Goal: Task Accomplishment & Management: Complete application form

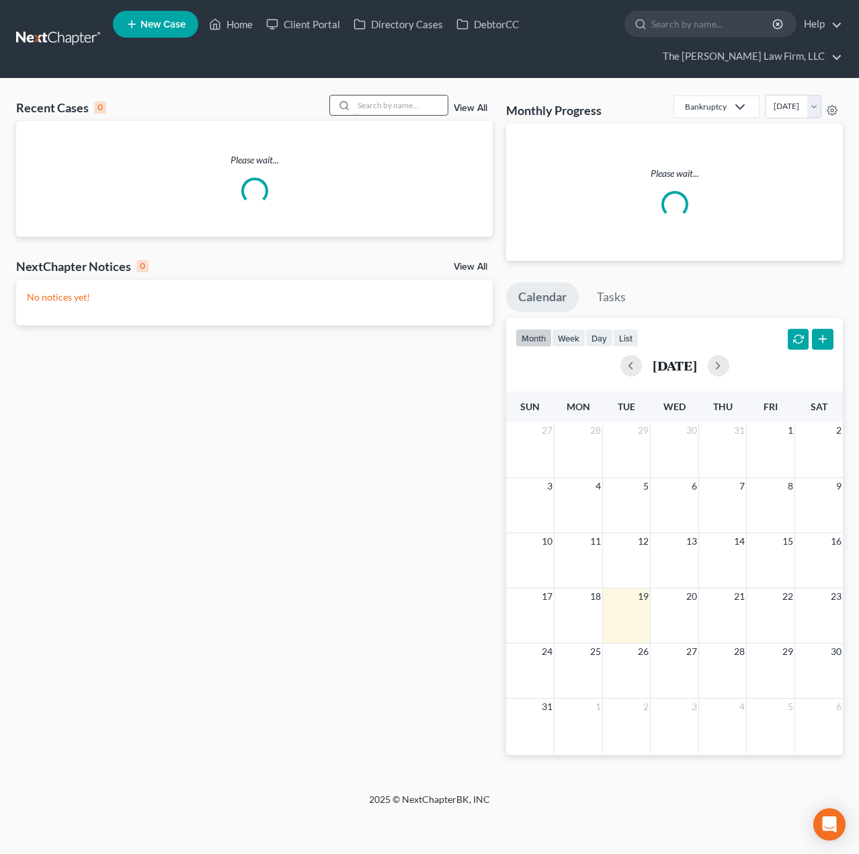
click at [410, 105] on input "search" at bounding box center [401, 104] width 94 height 19
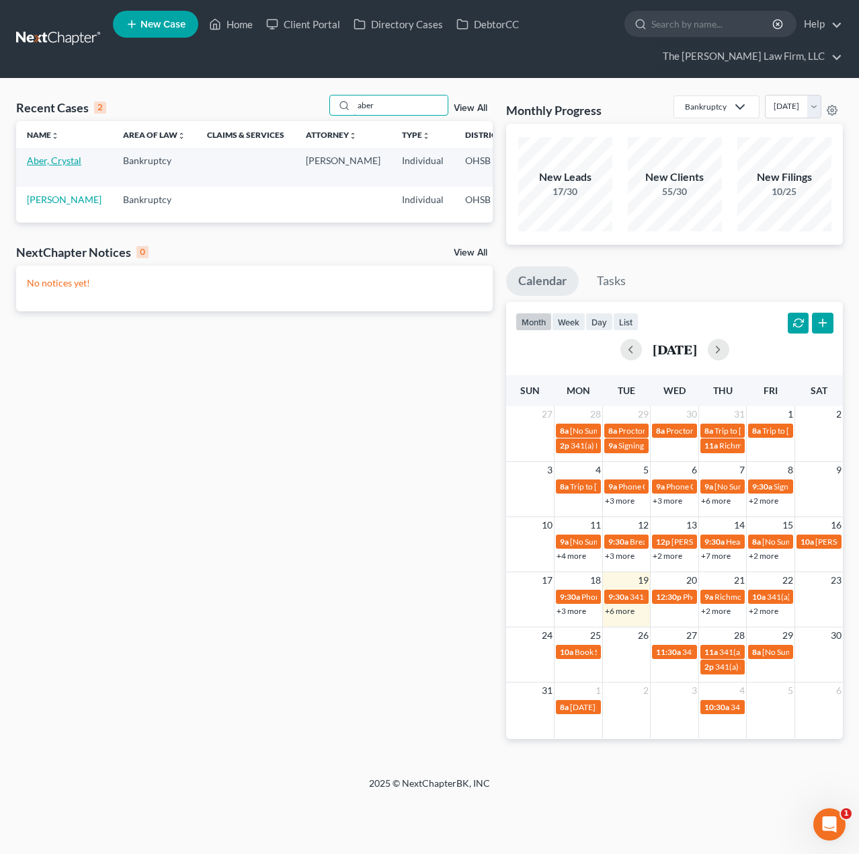
type input "aber"
click at [44, 166] on link "Aber, Crystal" at bounding box center [54, 160] width 54 height 11
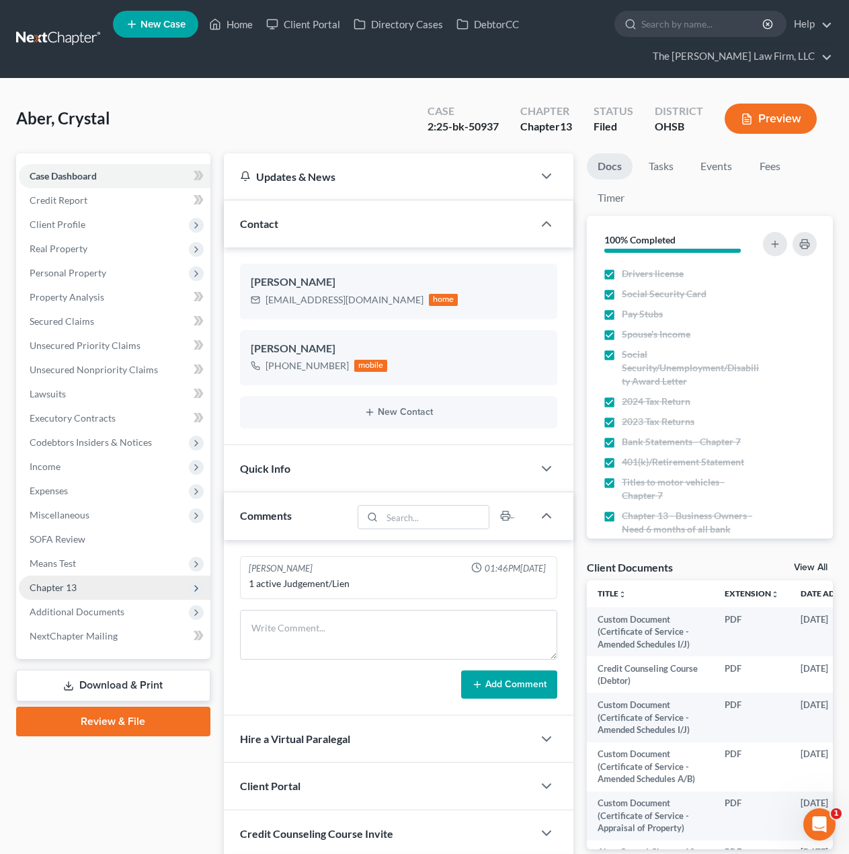
scroll to position [121, 0]
click at [320, 460] on div "Quick Info" at bounding box center [378, 468] width 309 height 46
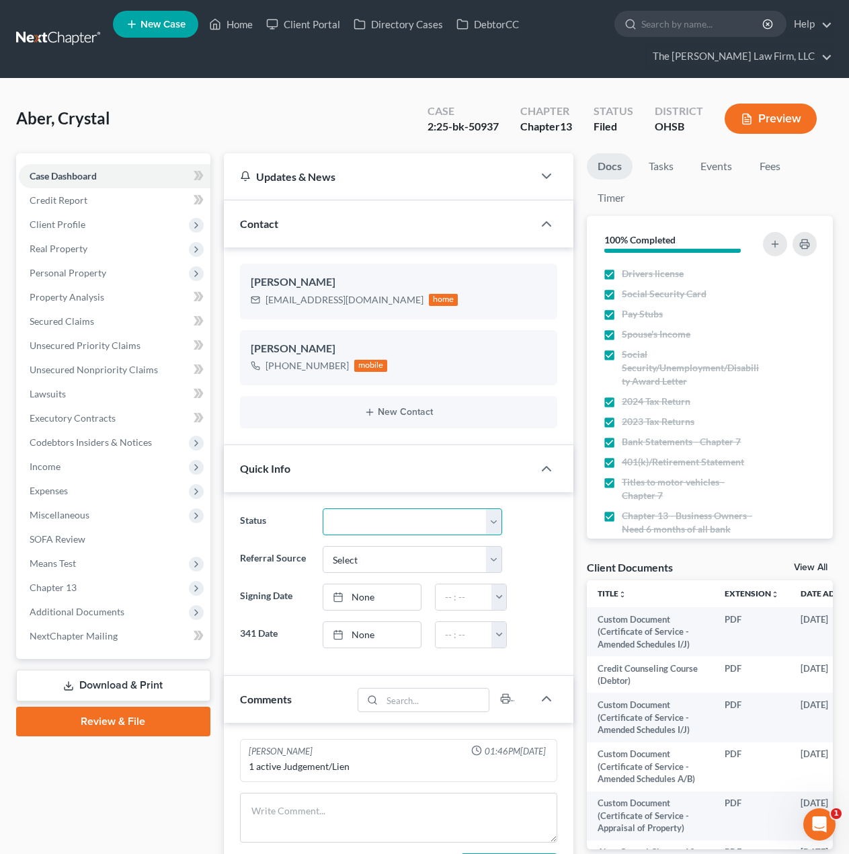
click at [362, 517] on select "341 Complete / Confirmation Pending 341 Pending Confirmed Discharged Dismissed …" at bounding box center [413, 521] width 180 height 27
select select "2"
click at [323, 508] on select "341 Complete / Confirmation Pending 341 Pending Confirmed Discharged Dismissed …" at bounding box center [413, 521] width 180 height 27
click at [58, 41] on link at bounding box center [59, 39] width 86 height 24
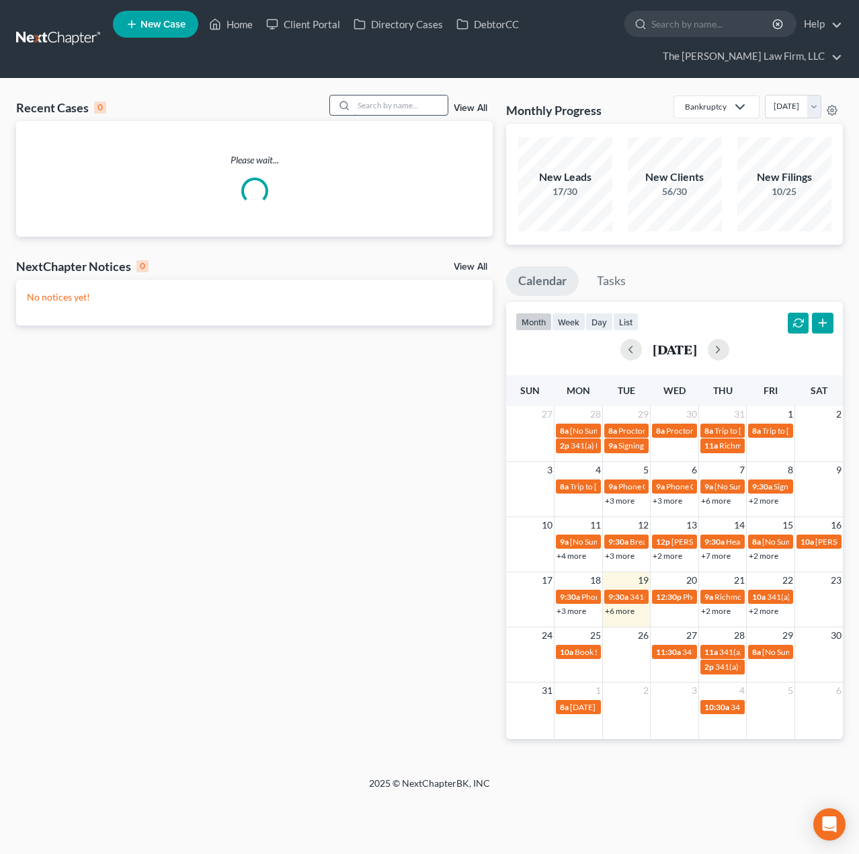
click at [418, 106] on input "search" at bounding box center [401, 104] width 94 height 19
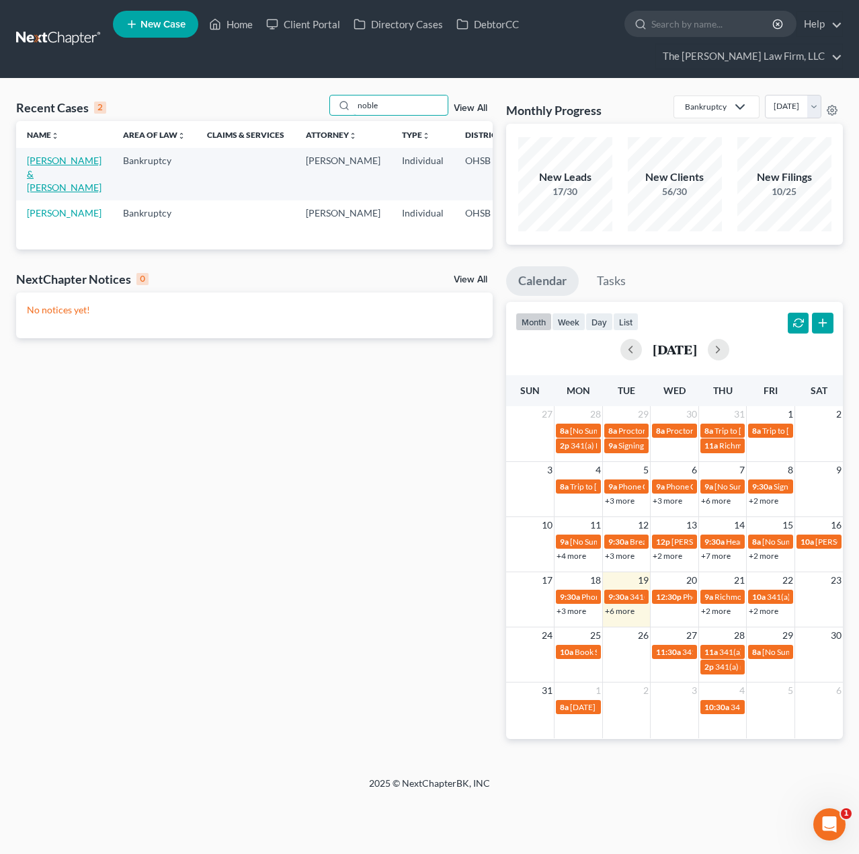
type input "noble"
click at [46, 173] on link "Noble, Gail & Jonathan" at bounding box center [64, 174] width 75 height 38
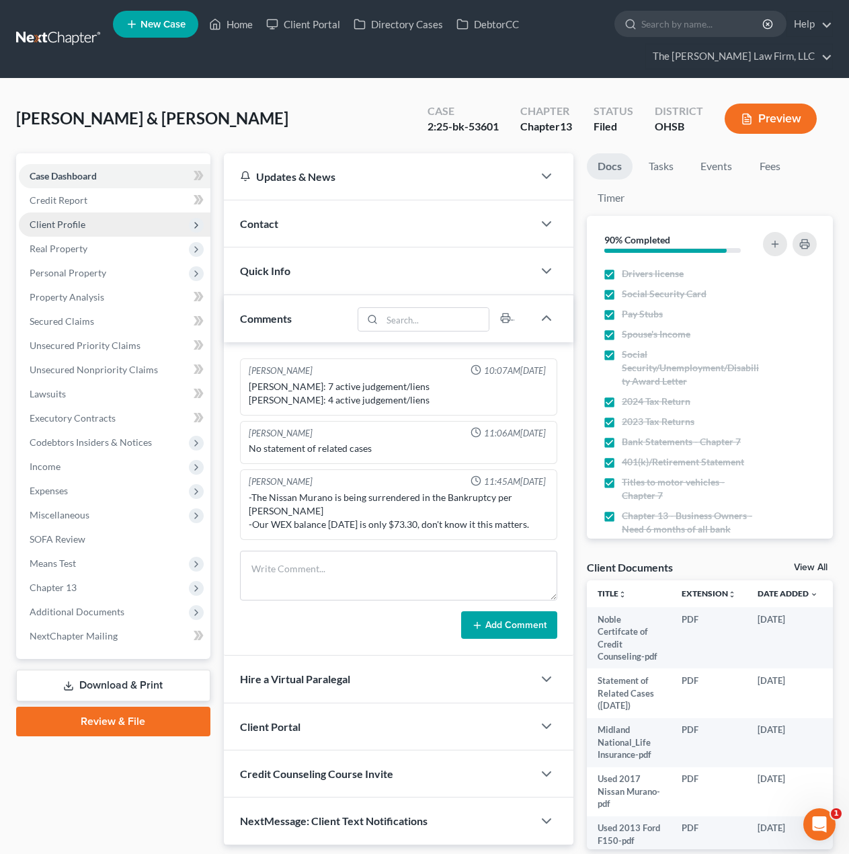
click at [91, 228] on span "Client Profile" at bounding box center [115, 224] width 192 height 24
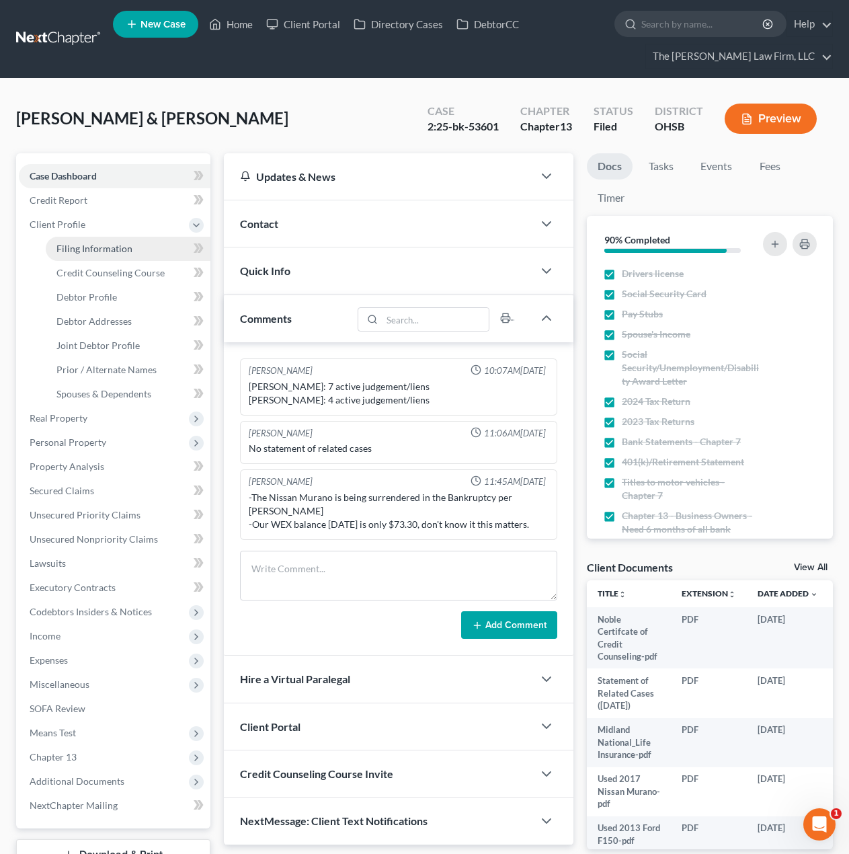
click at [83, 256] on link "Filing Information" at bounding box center [128, 249] width 165 height 24
select select "1"
select select "3"
select select "62"
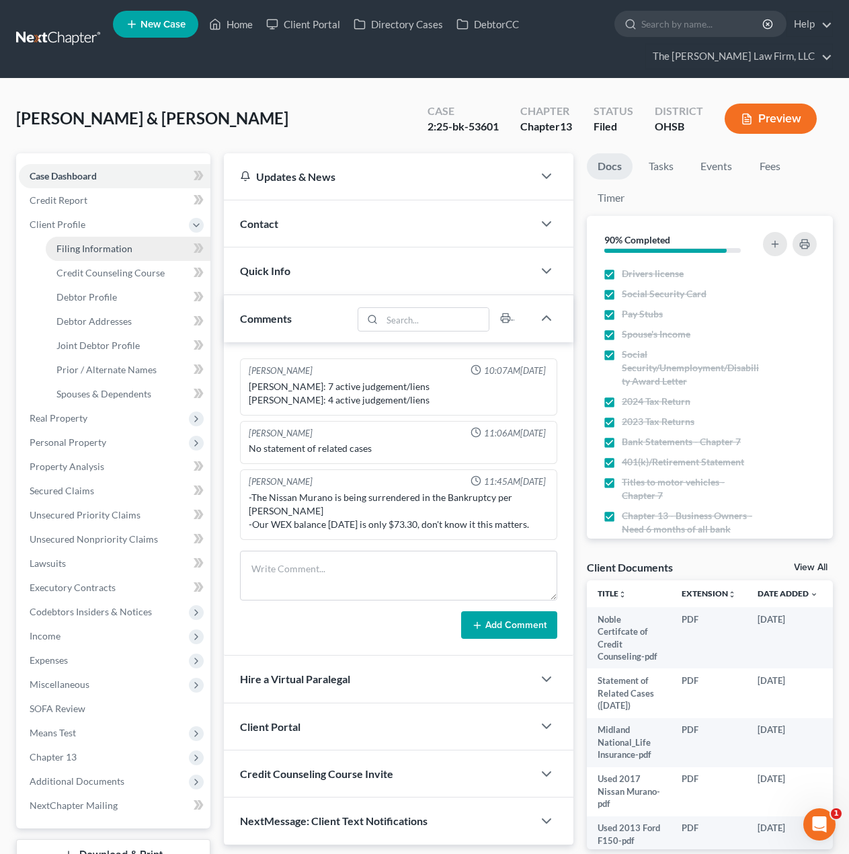
select select "2"
select select "36"
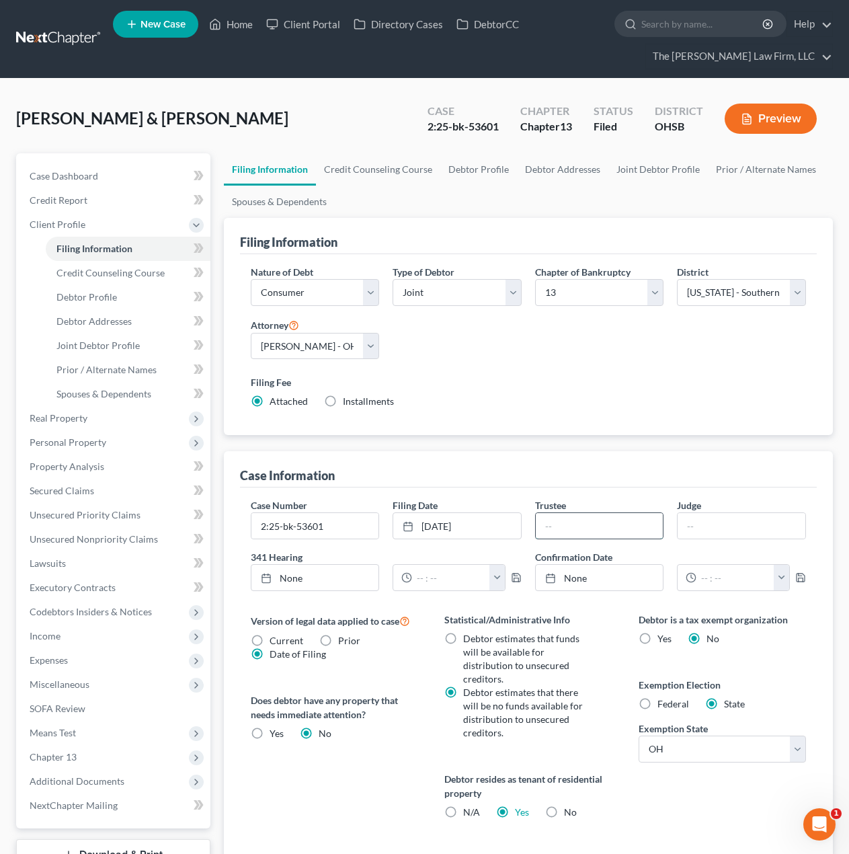
click at [633, 524] on input "text" at bounding box center [600, 526] width 128 height 26
type input "Faye English"
click at [709, 528] on input "text" at bounding box center [742, 526] width 128 height 26
type input "Hoffman"
click at [721, 463] on div "Case Information" at bounding box center [528, 469] width 577 height 36
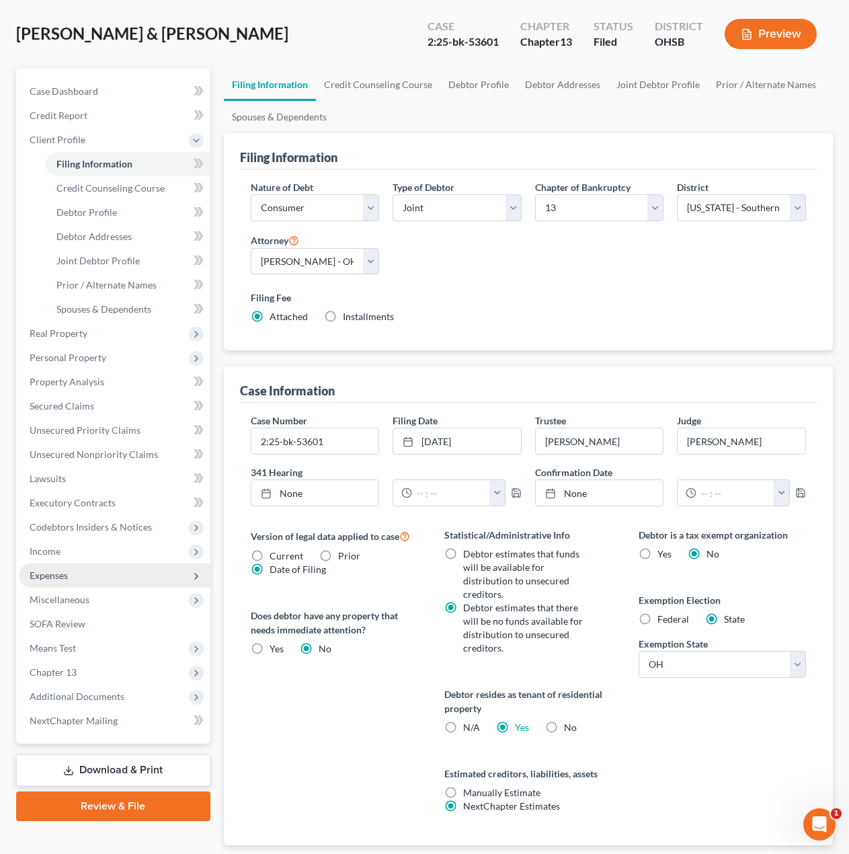
scroll to position [157, 0]
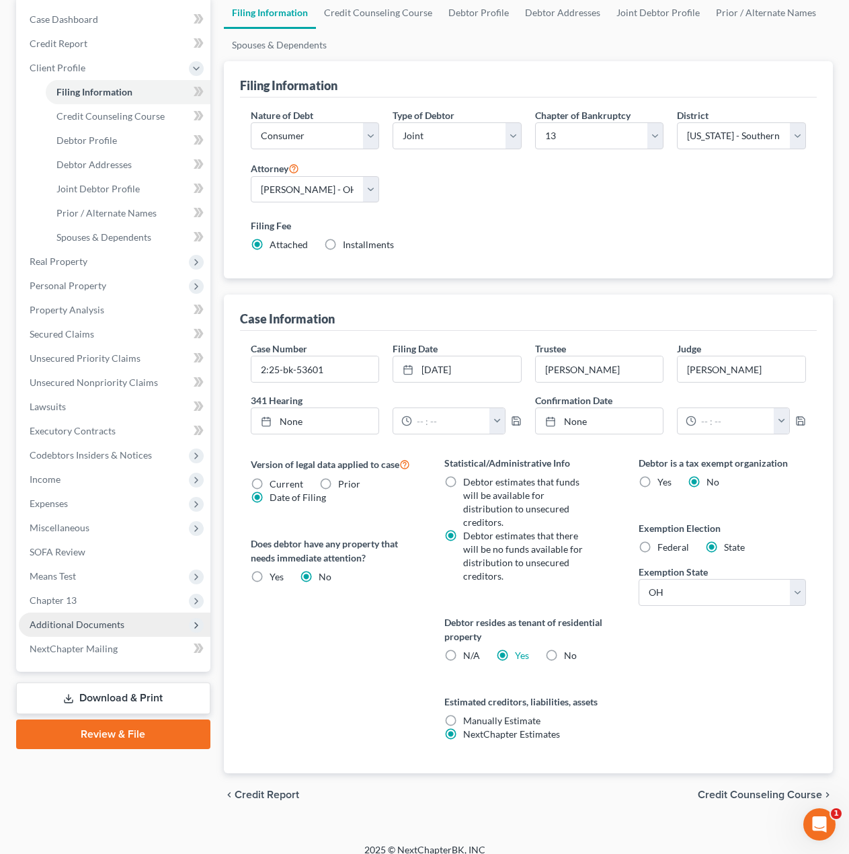
click at [78, 627] on span "Additional Documents" at bounding box center [77, 624] width 95 height 11
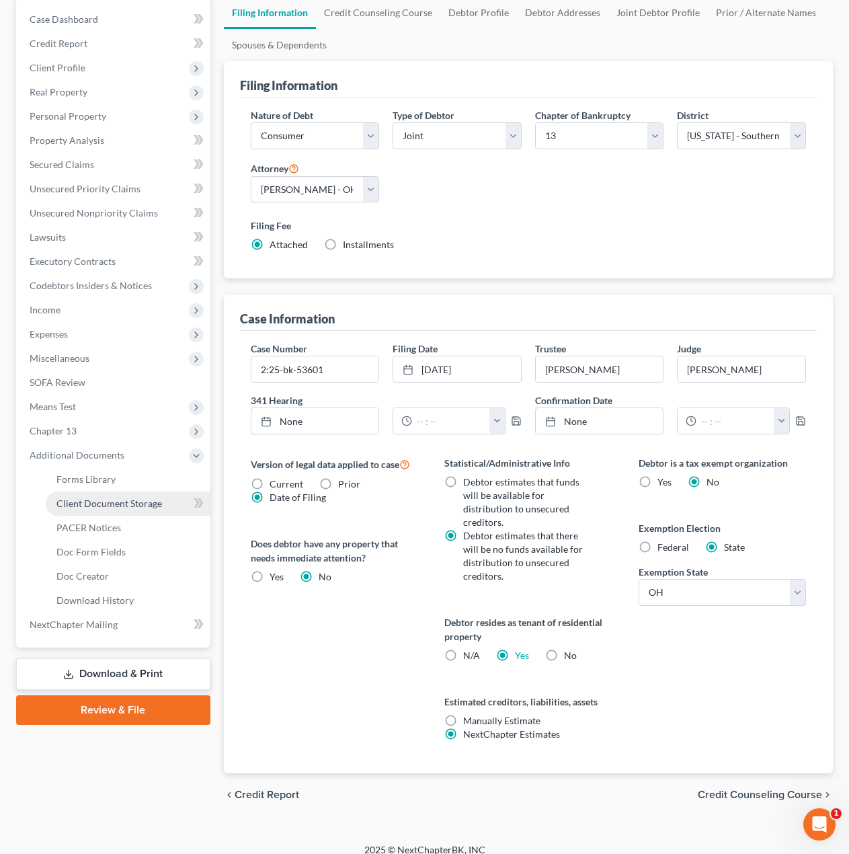
click at [118, 504] on span "Client Document Storage" at bounding box center [109, 503] width 106 height 11
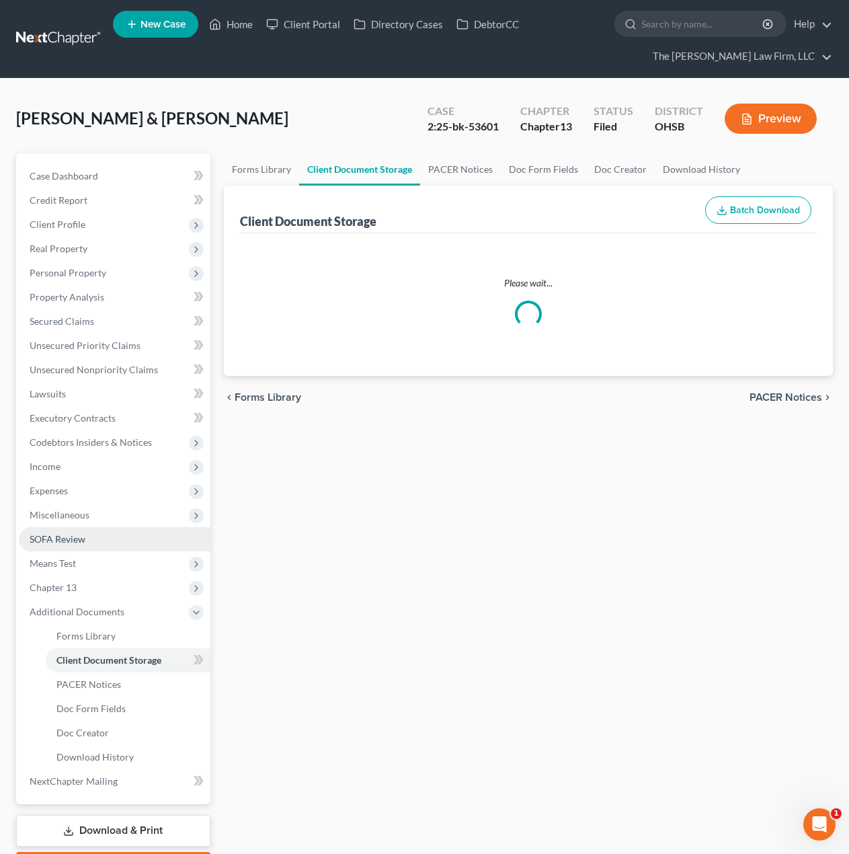
select select "61"
select select "53"
select select "7"
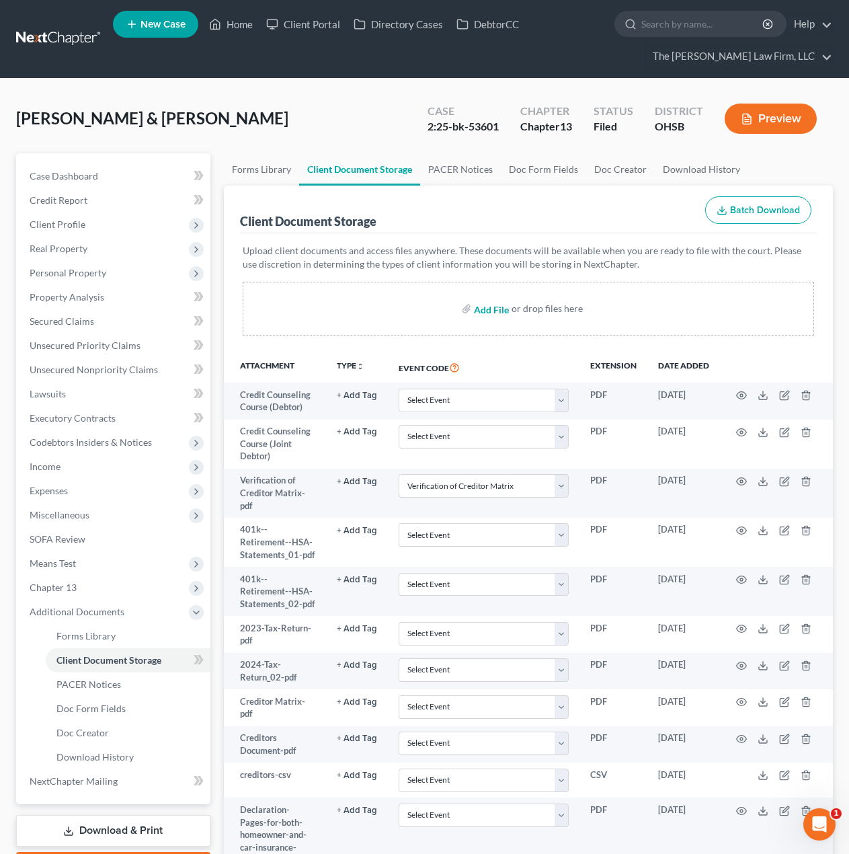
click at [489, 309] on input "file" at bounding box center [490, 309] width 32 height 24
type input "C:\fakepath\Noble, Gail and Jonathan Chapter 13 Plan for Filing.pdf"
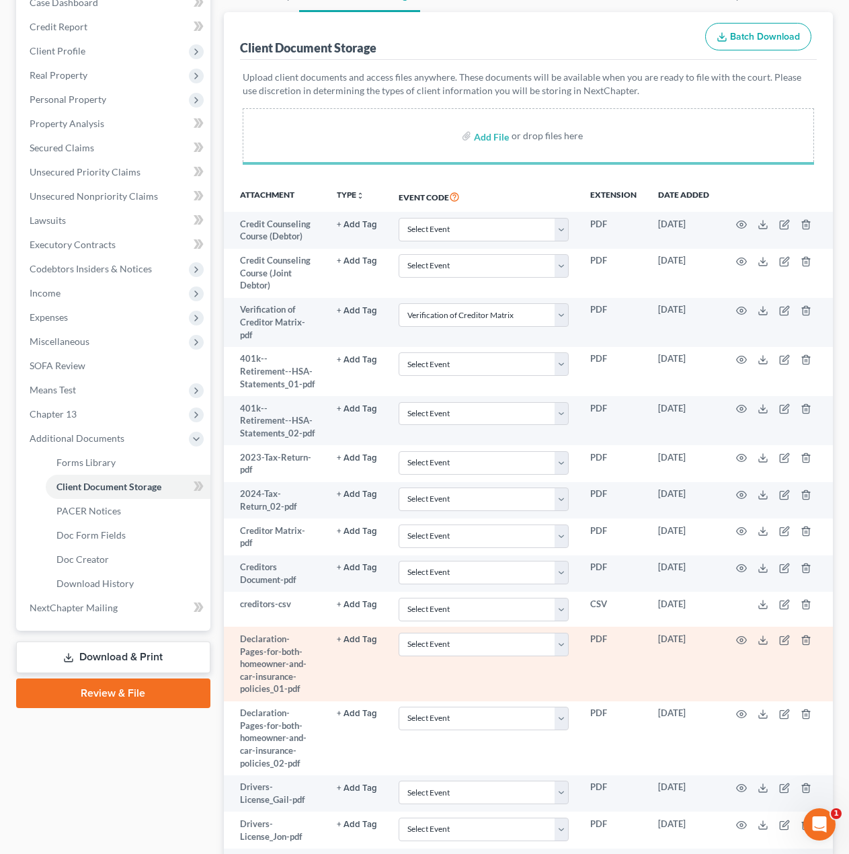
scroll to position [336, 0]
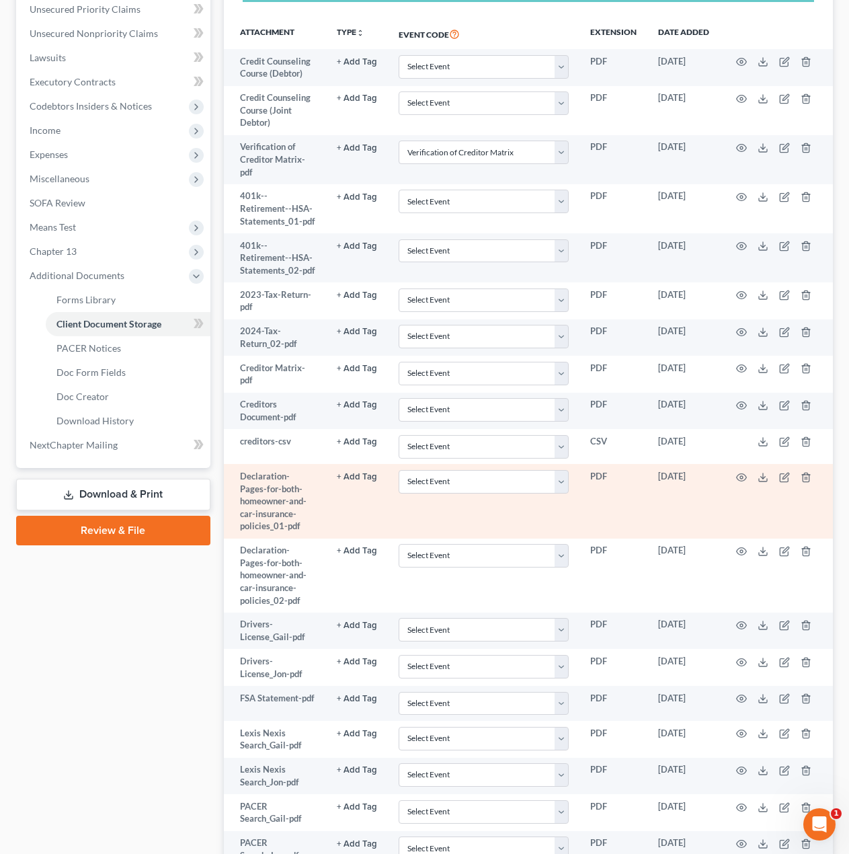
select select "61"
select select "53"
select select "7"
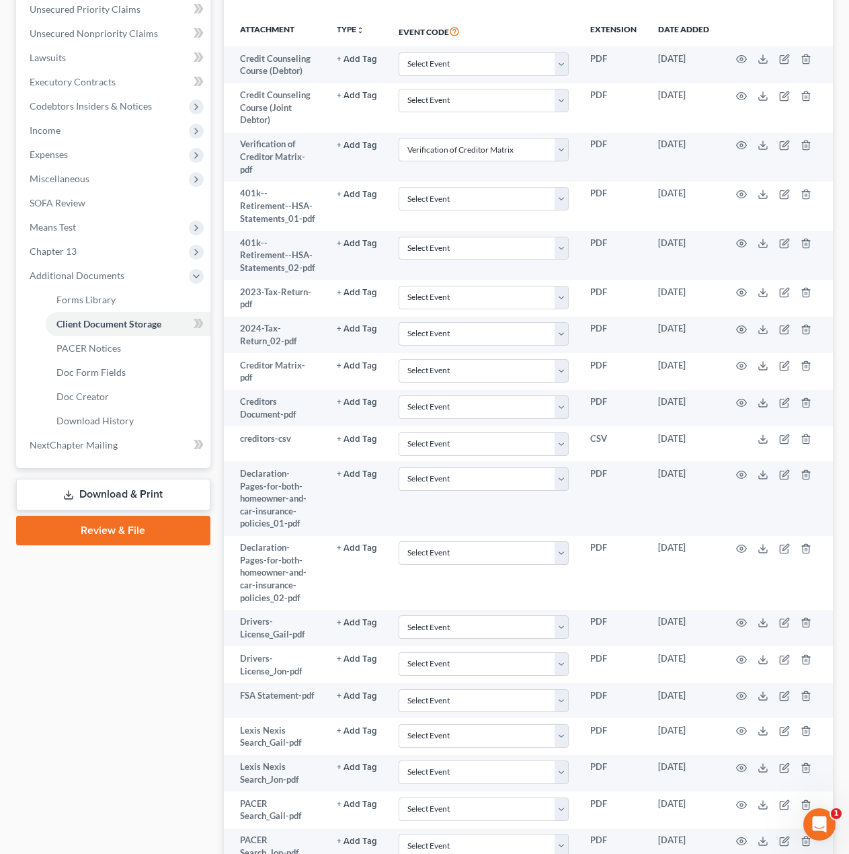
click at [100, 541] on link "Review & File" at bounding box center [113, 531] width 194 height 30
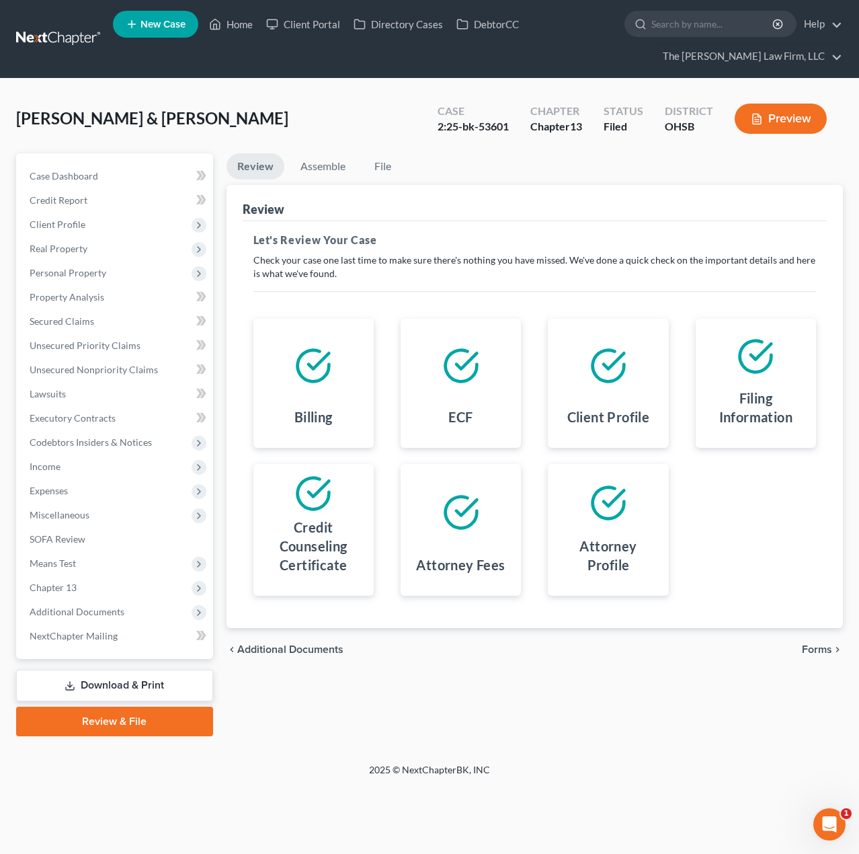
click at [824, 646] on span "Forms" at bounding box center [817, 649] width 30 height 11
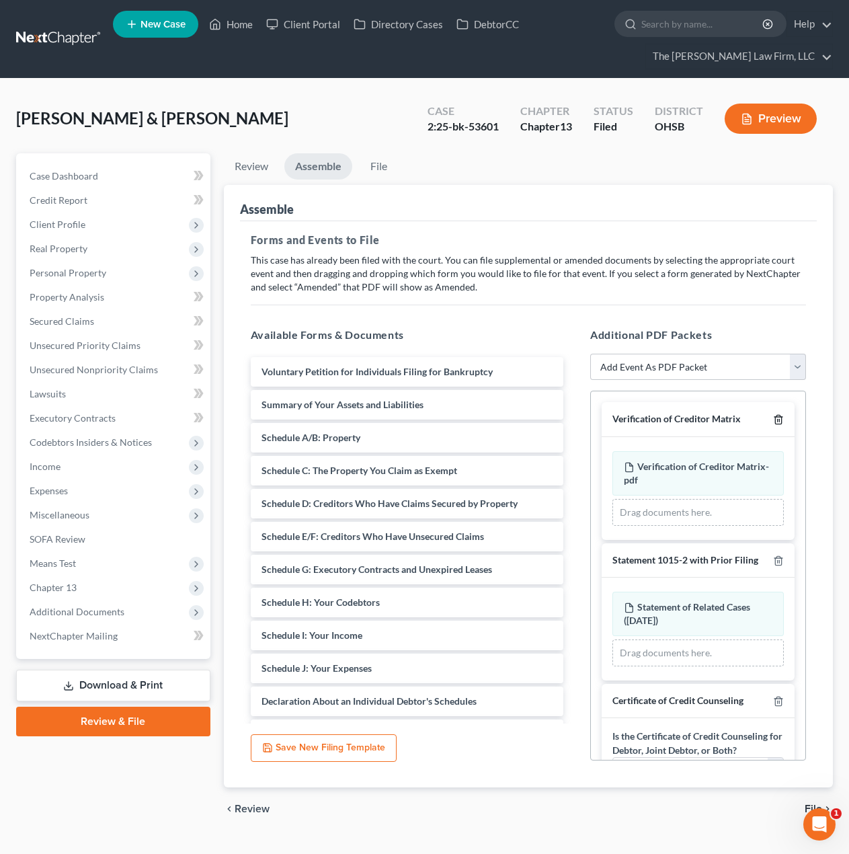
click at [775, 417] on polyline "button" at bounding box center [779, 417] width 8 height 0
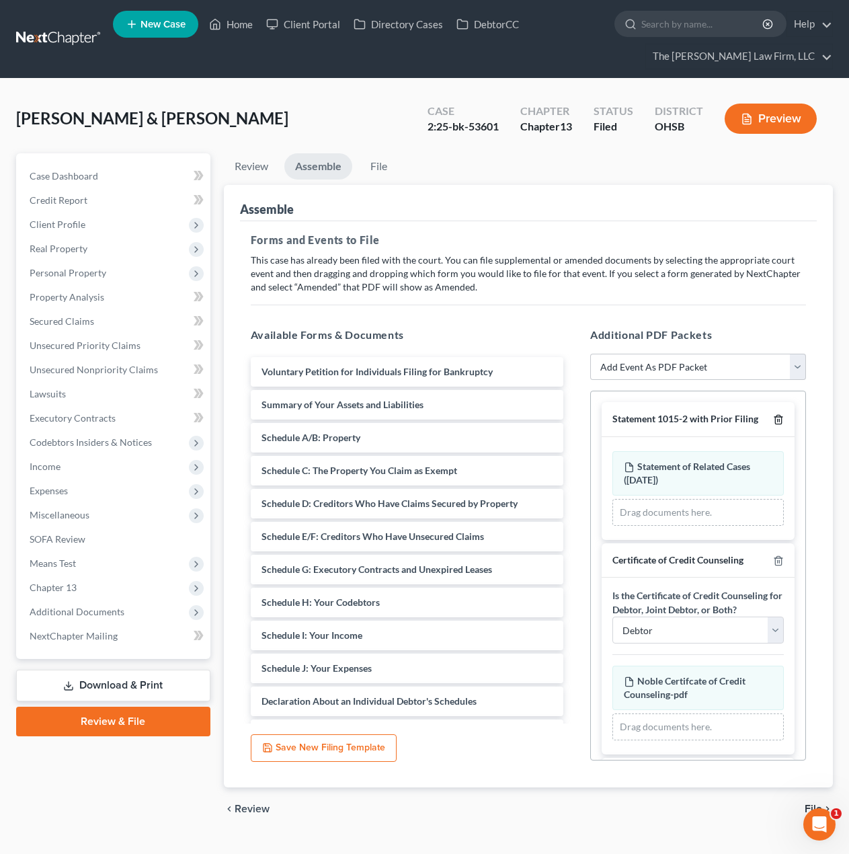
click at [775, 417] on polyline "button" at bounding box center [779, 417] width 8 height 0
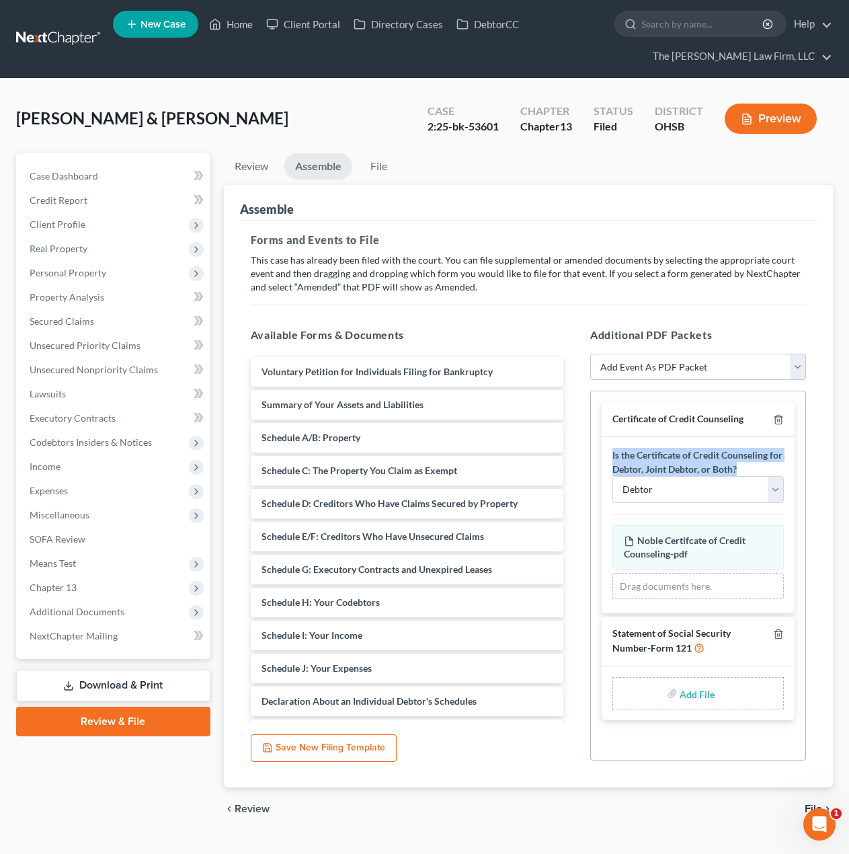
click at [773, 417] on div at bounding box center [776, 419] width 16 height 13
click at [777, 416] on icon "button" at bounding box center [778, 420] width 6 height 9
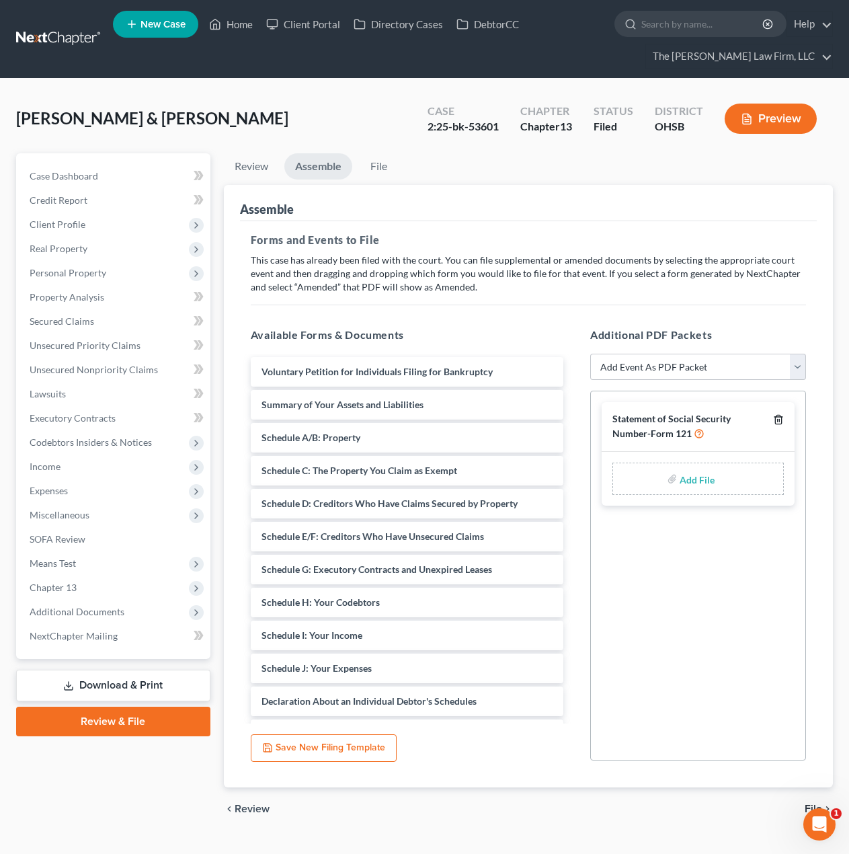
click at [777, 416] on icon "button" at bounding box center [778, 420] width 6 height 9
click at [764, 373] on select "Add Event As PDF Packet 20 Largest Unsecured Creditors Amended Document Amended…" at bounding box center [698, 367] width 216 height 27
select select "15"
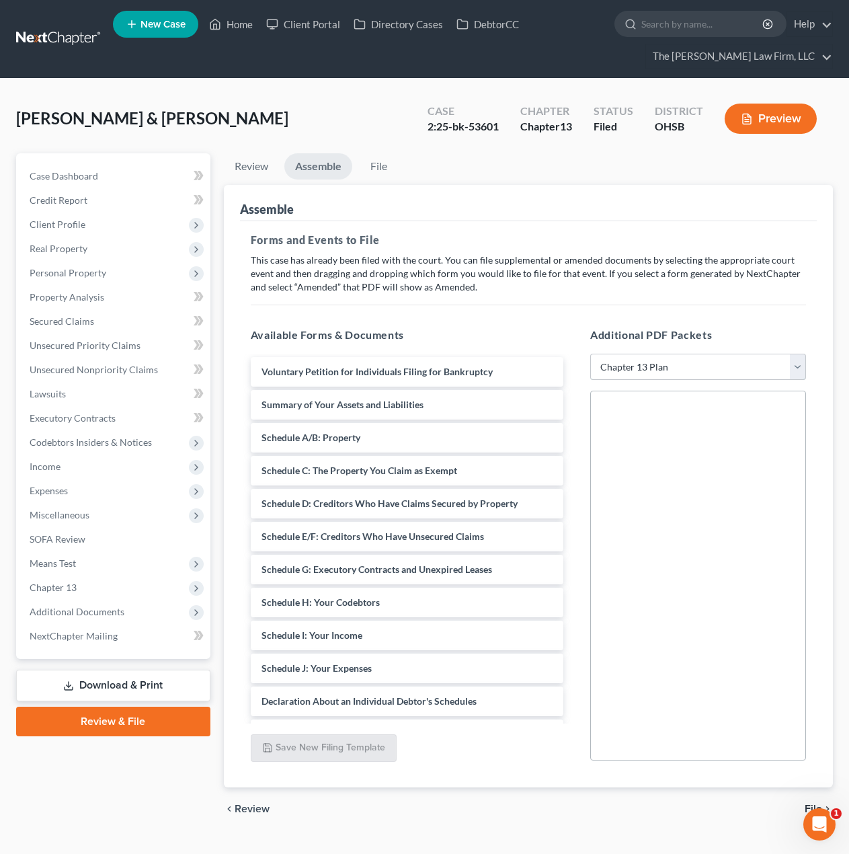
click at [590, 354] on select "Add Event As PDF Packet 20 Largest Unsecured Creditors Amended Document Amended…" at bounding box center [698, 367] width 216 height 27
select select
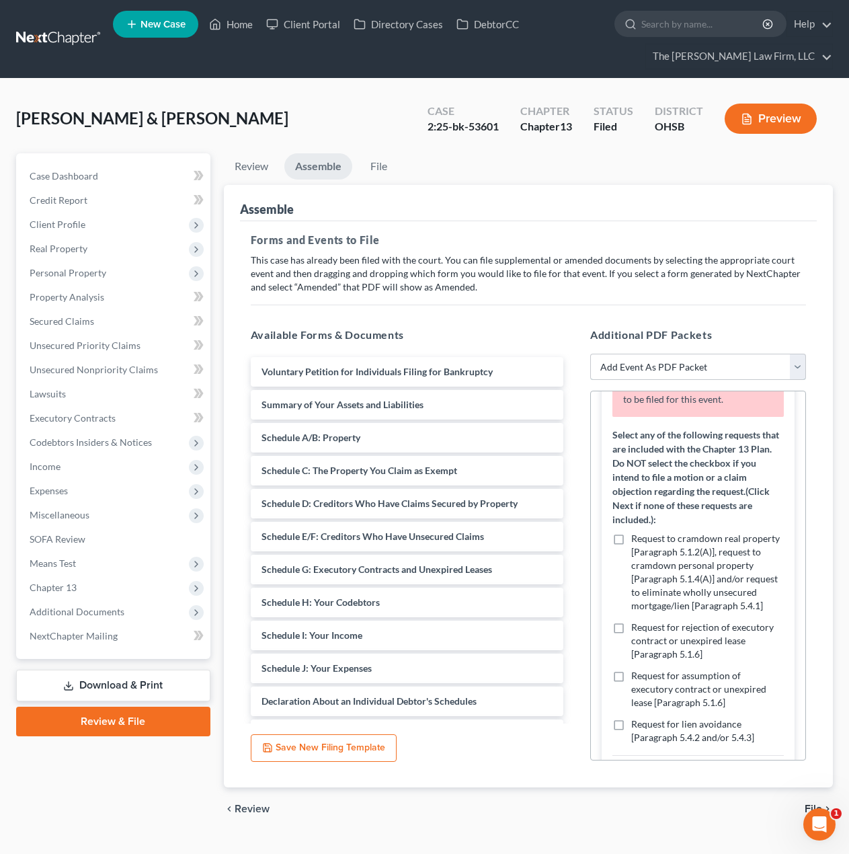
scroll to position [112, 0]
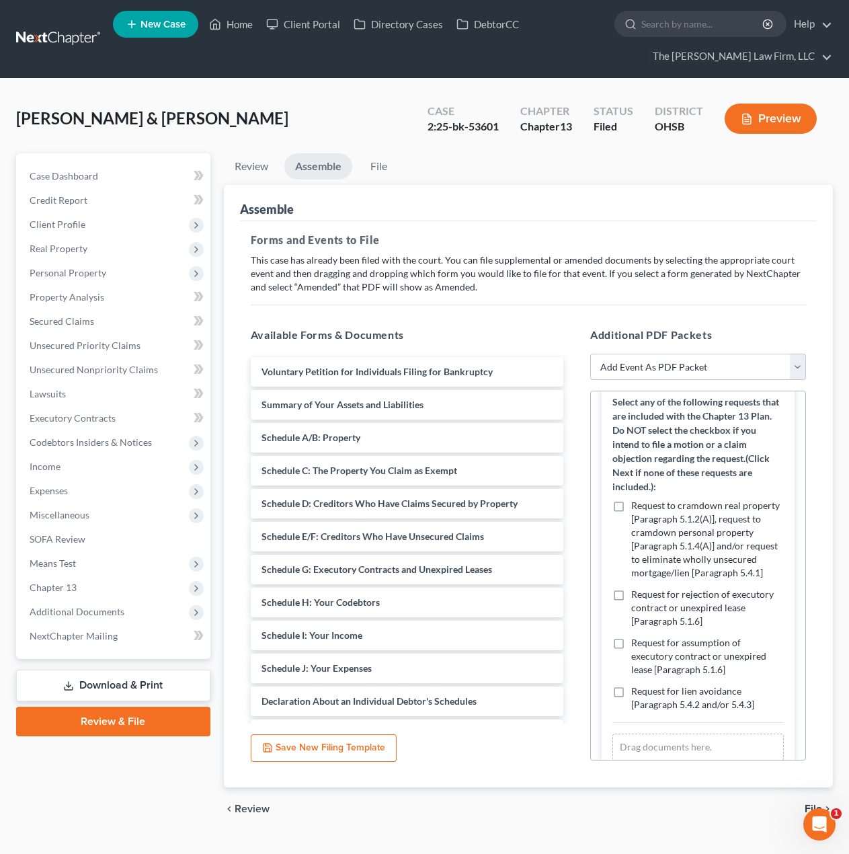
click at [645, 543] on span "Request to cramdown real property [Paragraph 5.1.2(A)], request to cramdown per…" at bounding box center [705, 539] width 149 height 79
click at [645, 508] on input "Request to cramdown real property [Paragraph 5.1.2(A)], request to cramdown per…" at bounding box center [641, 503] width 9 height 9
checkbox input "true"
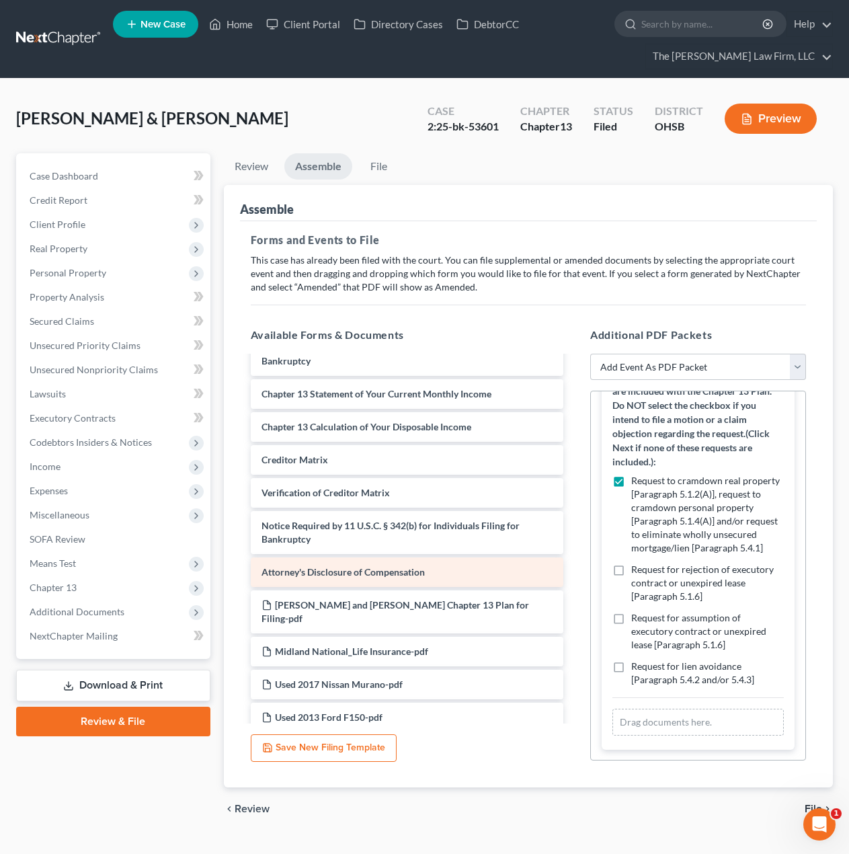
scroll to position [448, 0]
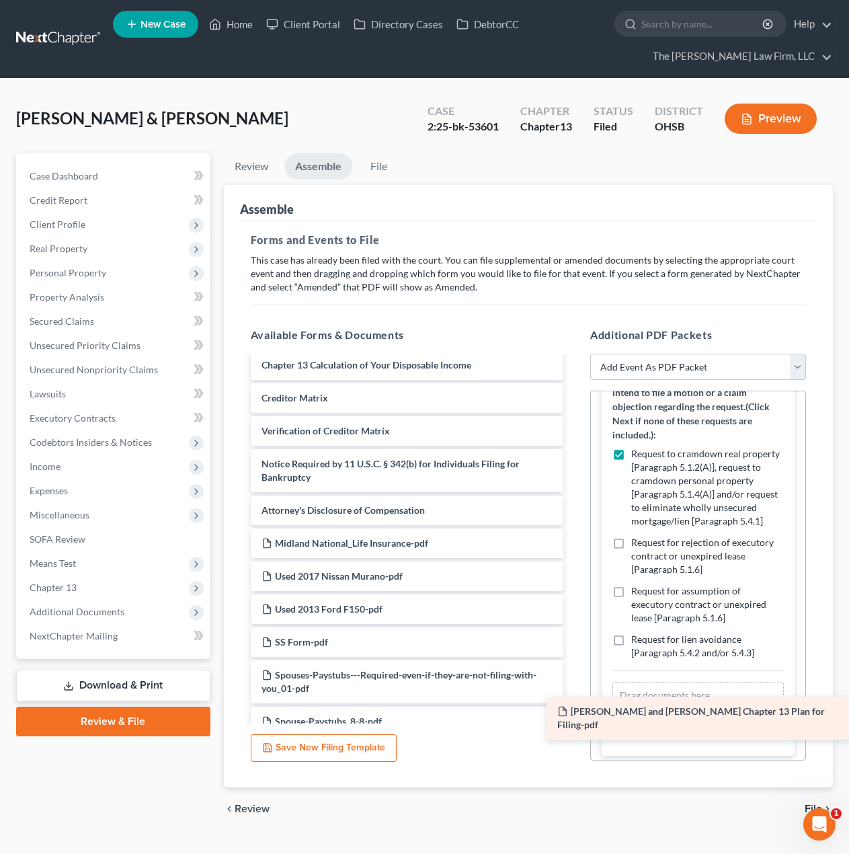
drag, startPoint x: 389, startPoint y: 536, endPoint x: 697, endPoint y: 712, distance: 354.8
click at [574, 712] on div "Noble, Gail and Jonathan Chapter 13 Plan for Filing-pdf Voluntary Petition for …" at bounding box center [407, 731] width 334 height 1645
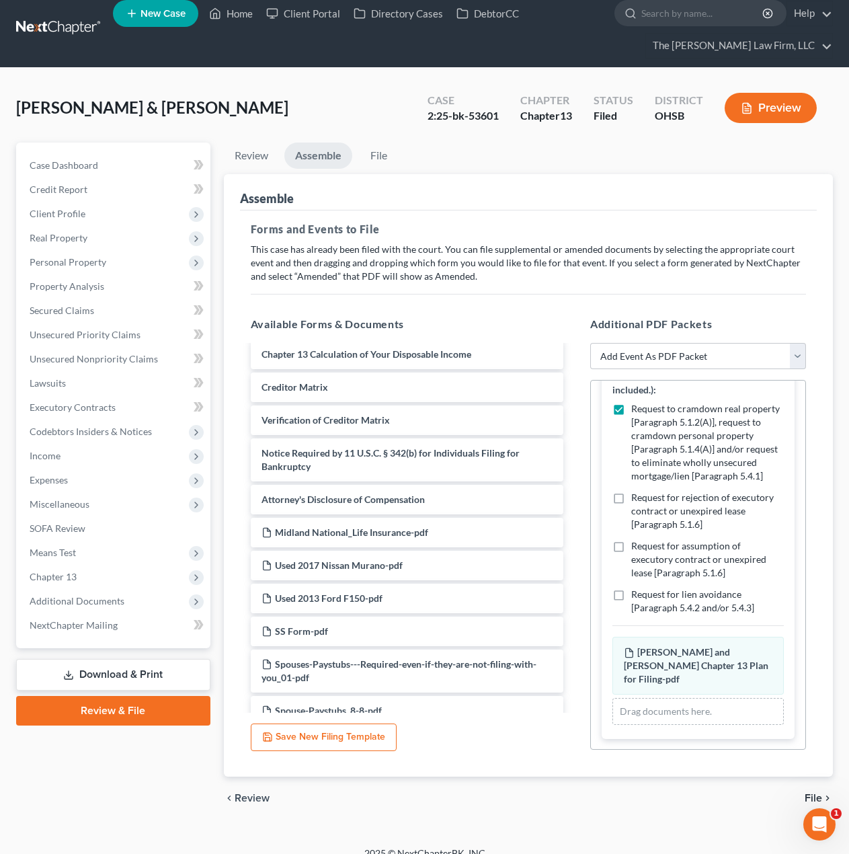
scroll to position [28, 0]
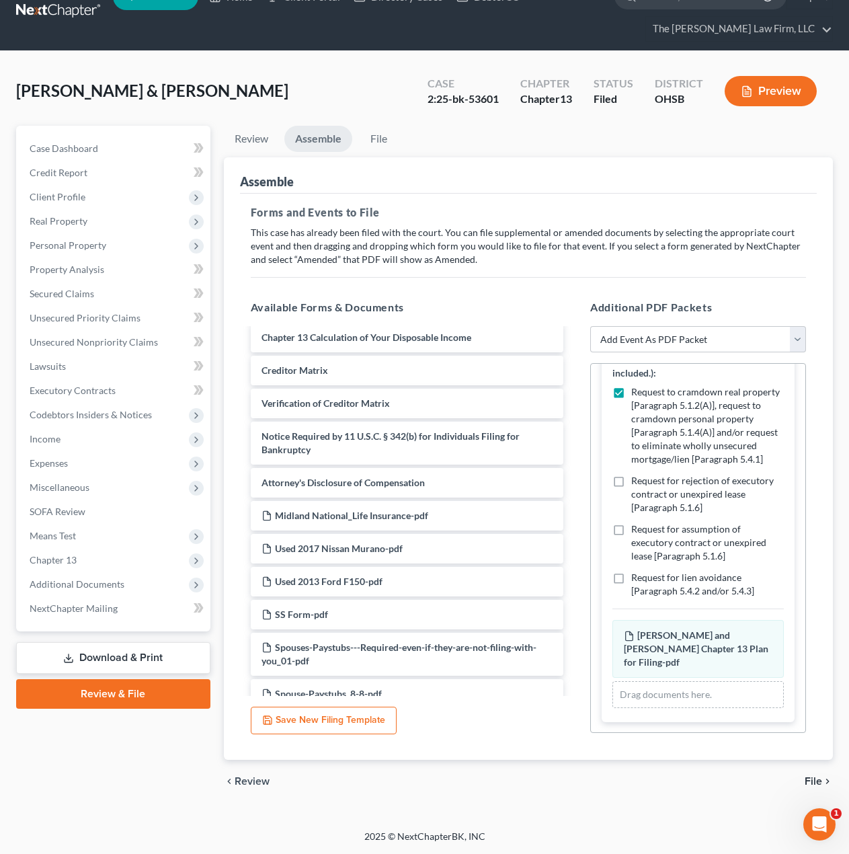
click at [811, 782] on span "File" at bounding box center [813, 781] width 17 height 11
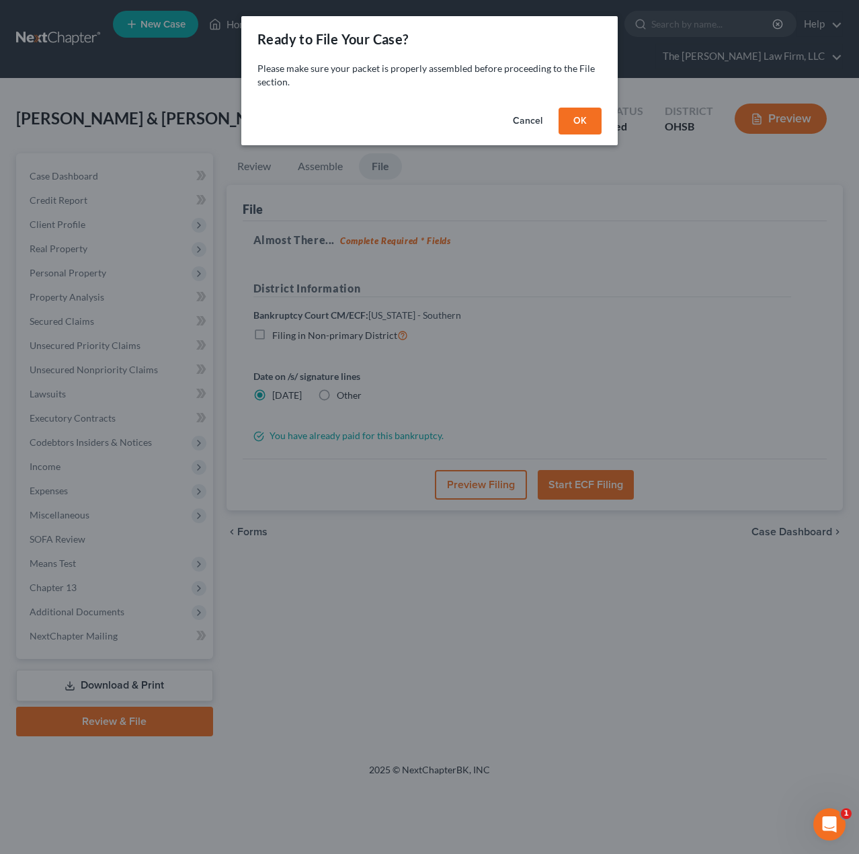
click at [583, 128] on button "OK" at bounding box center [580, 121] width 43 height 27
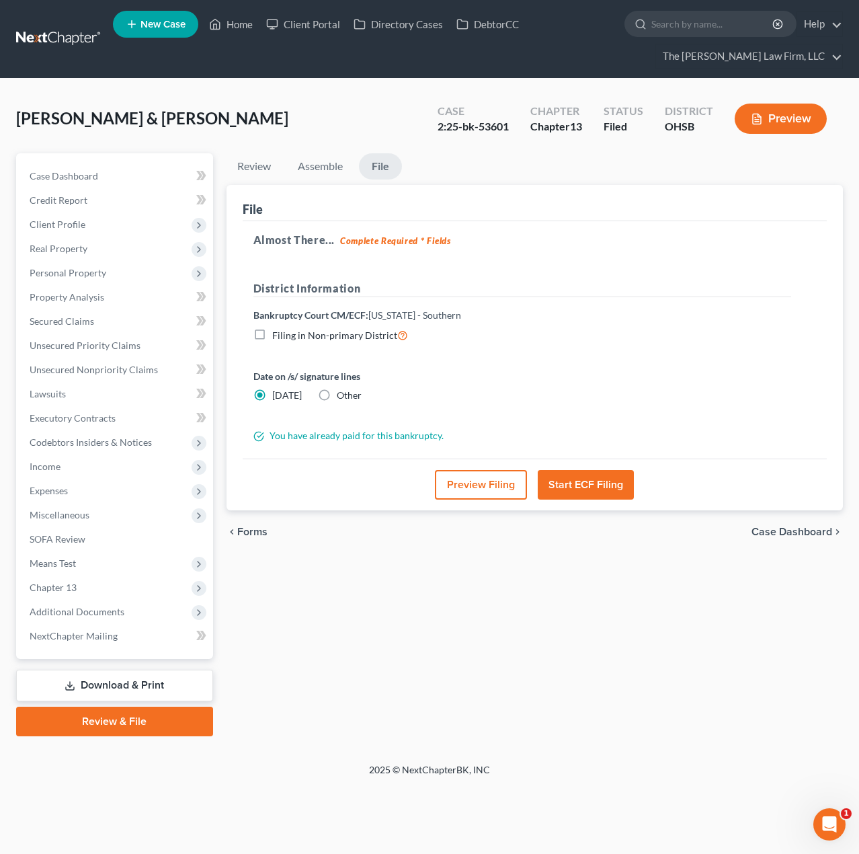
click at [485, 479] on button "Preview Filing" at bounding box center [481, 485] width 92 height 30
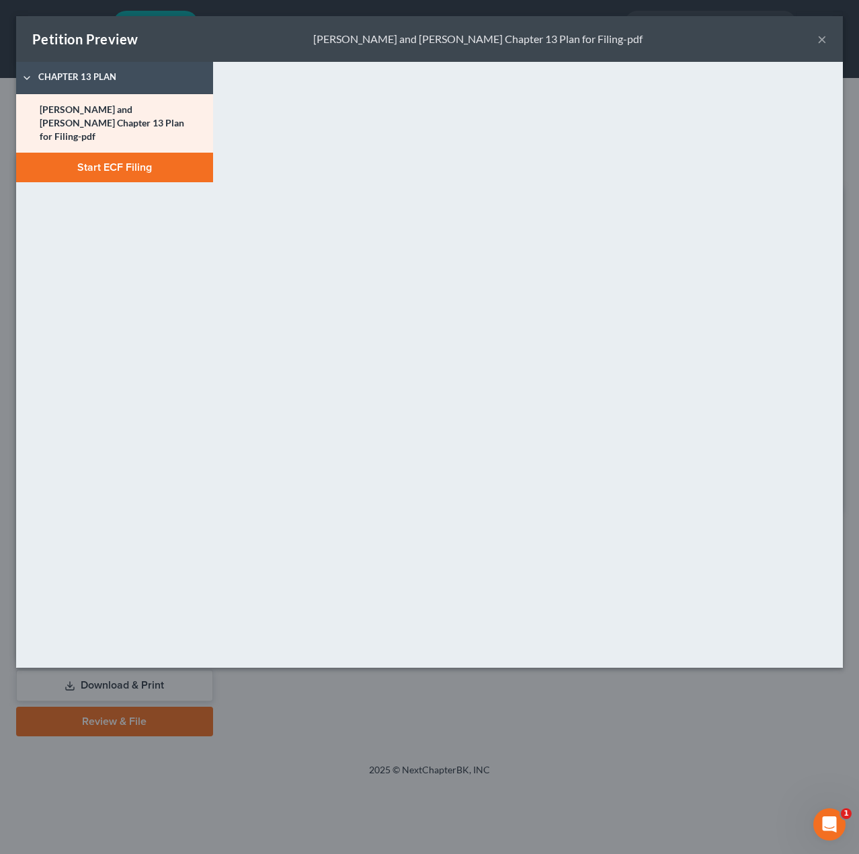
click at [121, 165] on button "Start ECF Filing" at bounding box center [114, 168] width 197 height 30
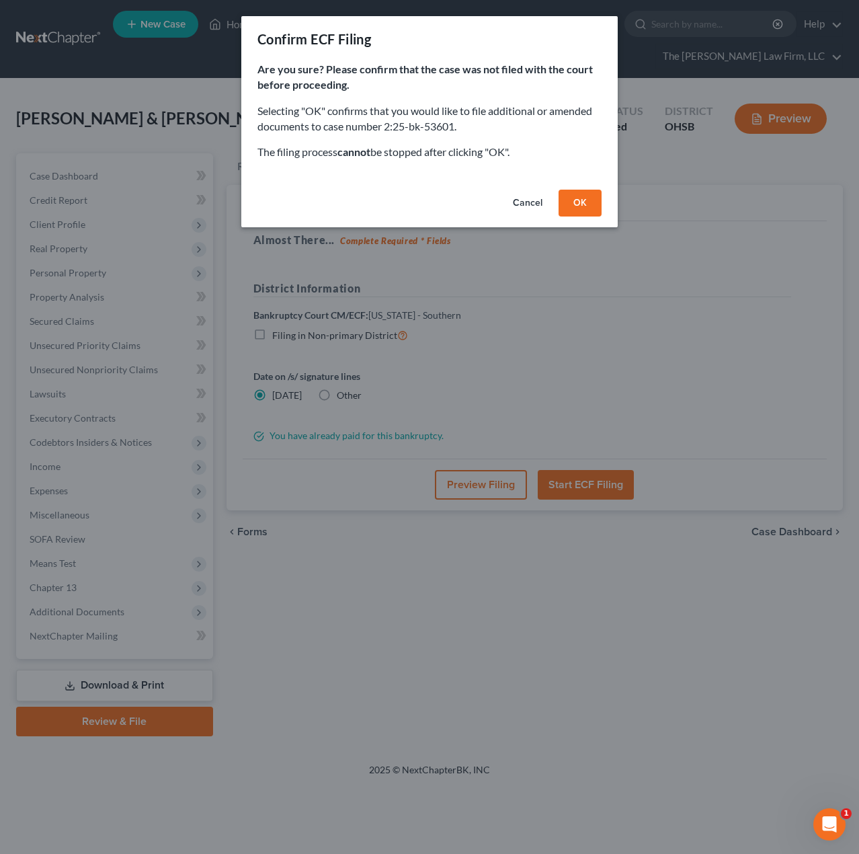
click at [565, 202] on button "OK" at bounding box center [580, 203] width 43 height 27
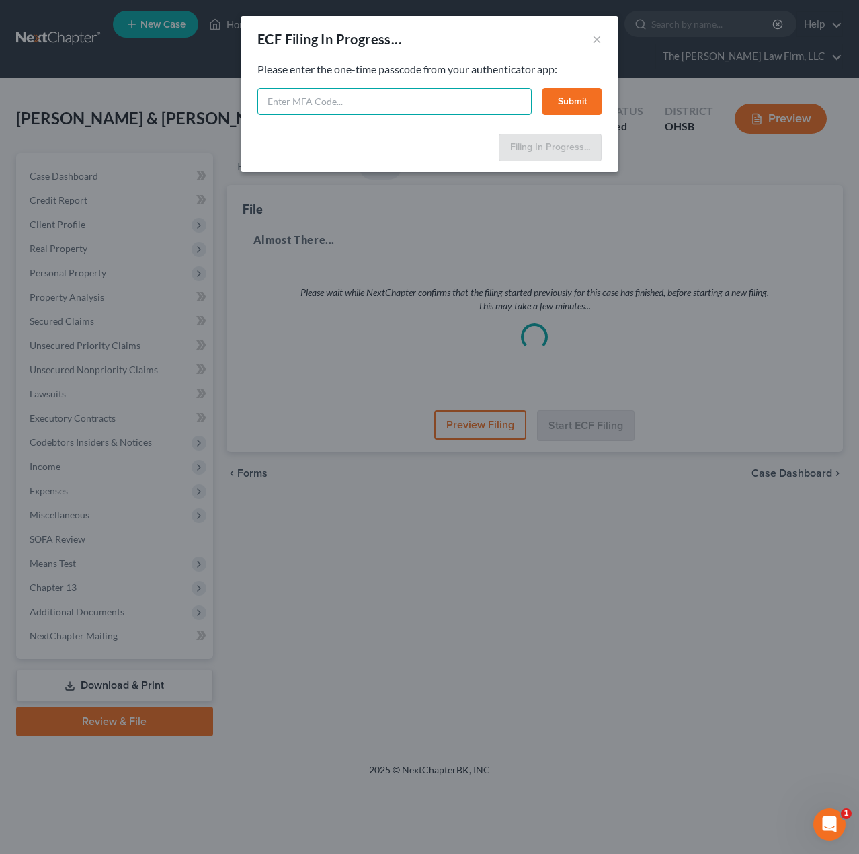
click at [518, 97] on input "text" at bounding box center [395, 101] width 274 height 27
type input "287395"
click at [545, 100] on button "Submit" at bounding box center [572, 101] width 59 height 27
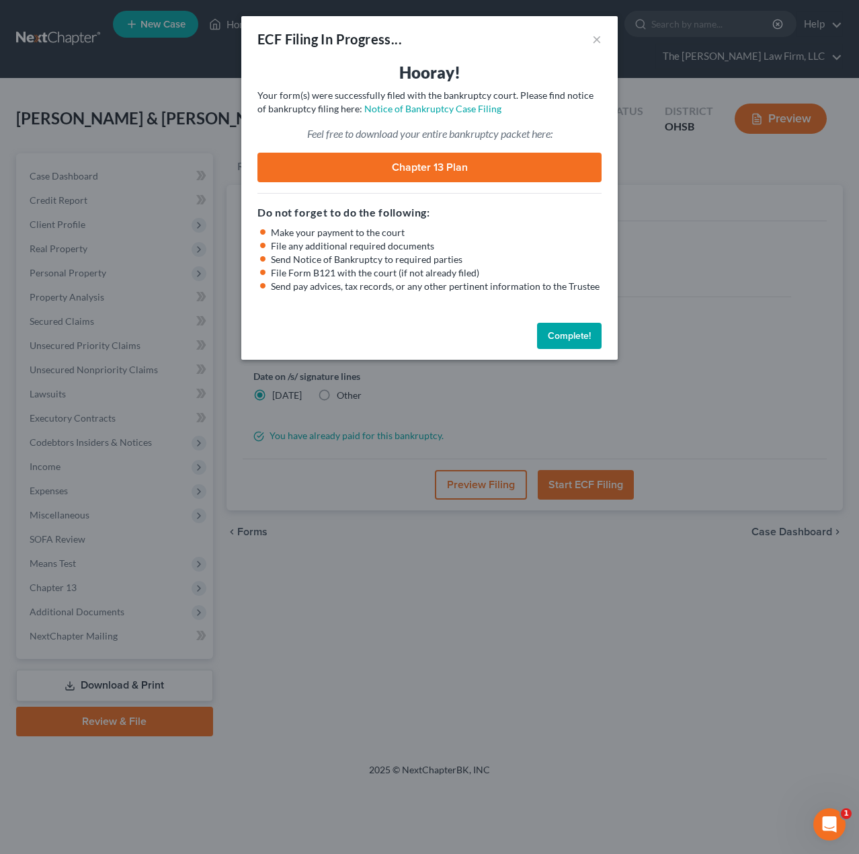
click at [602, 39] on div "ECF Filing In Progress... ×" at bounding box center [429, 39] width 377 height 46
click at [594, 40] on button "×" at bounding box center [596, 39] width 9 height 16
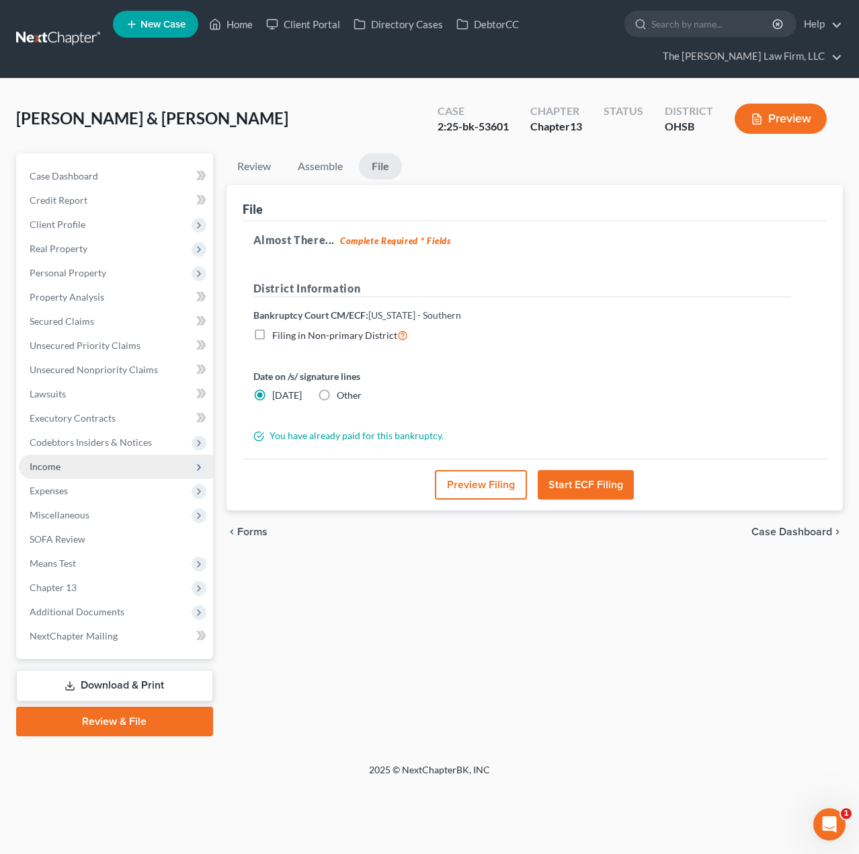
click at [88, 474] on span "Income" at bounding box center [116, 467] width 194 height 24
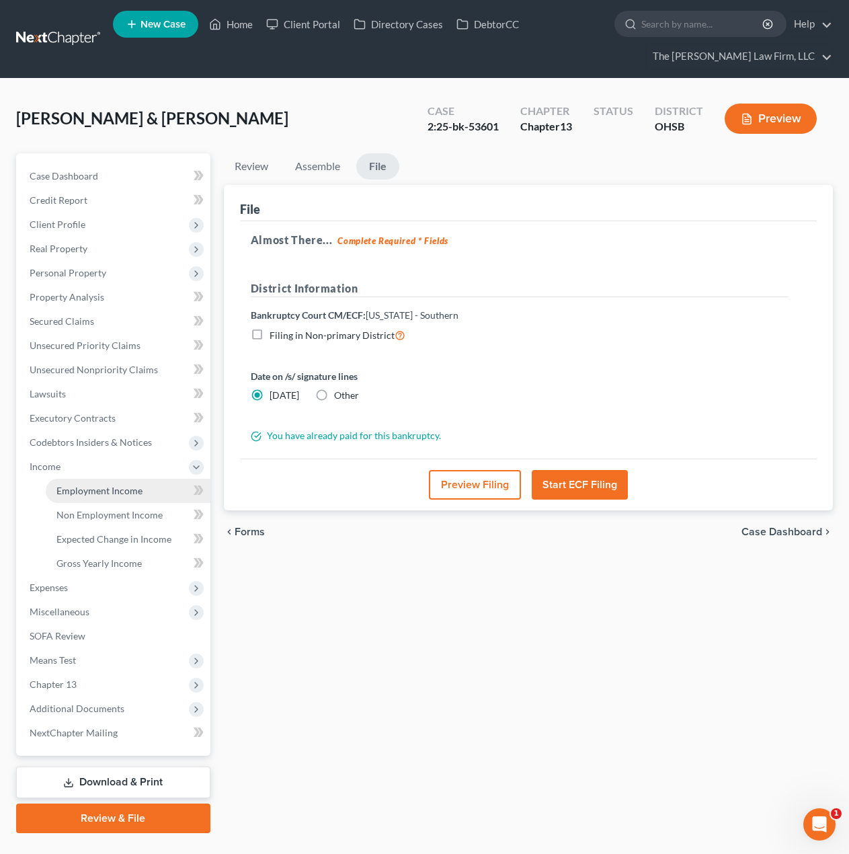
click at [87, 492] on span "Employment Income" at bounding box center [99, 490] width 86 height 11
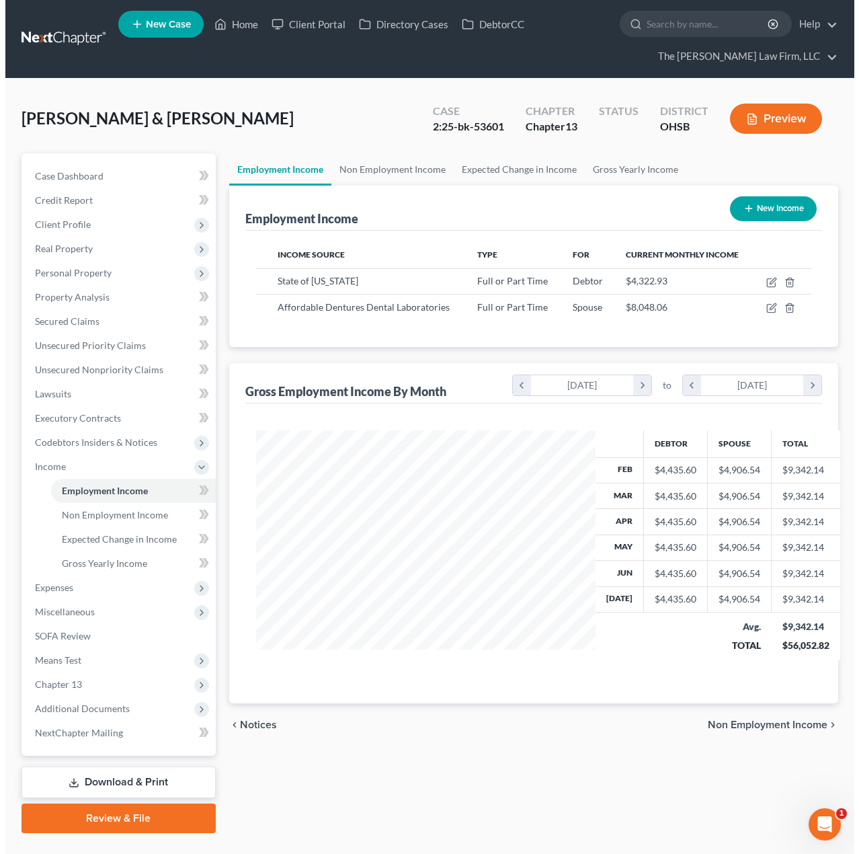
scroll to position [672136, 672037]
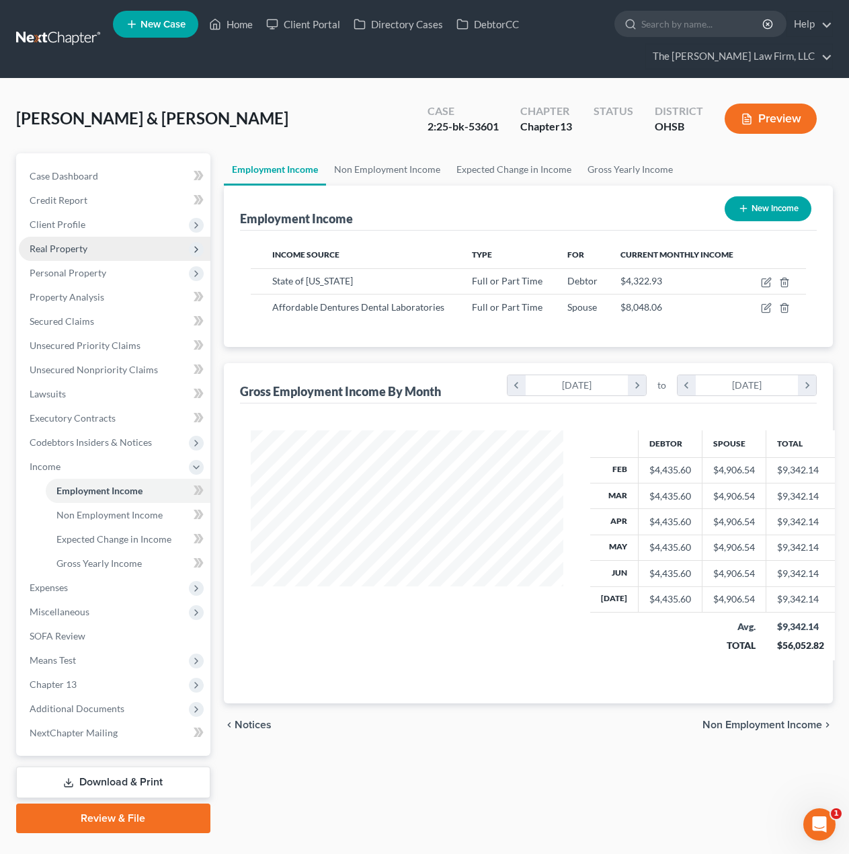
click at [87, 253] on span "Real Property" at bounding box center [115, 249] width 192 height 24
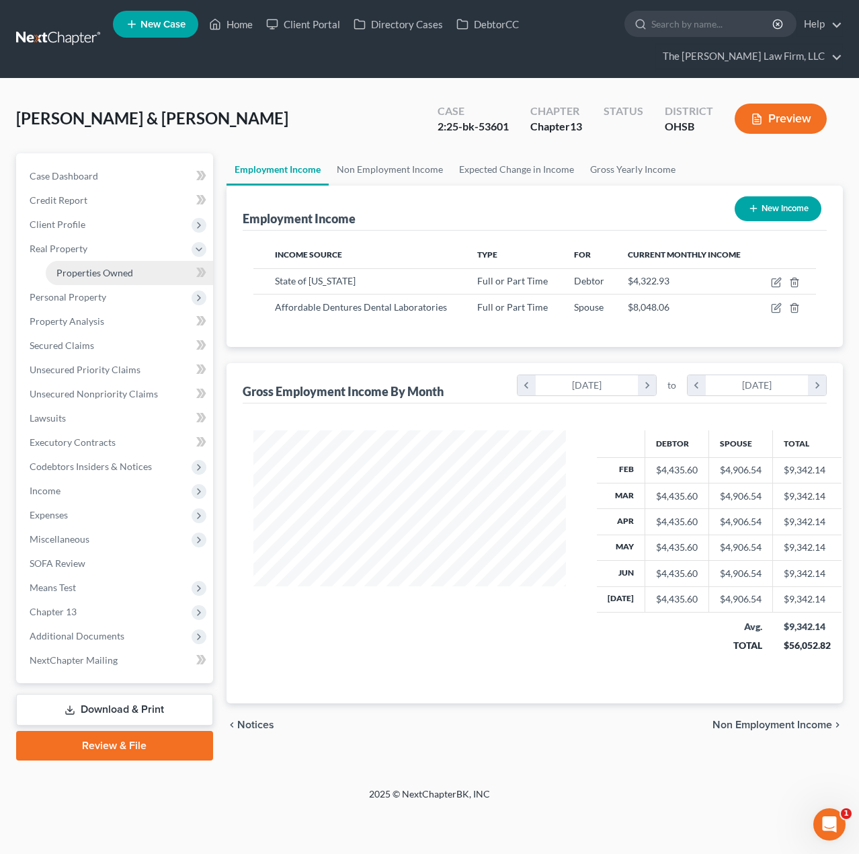
scroll to position [672136, 672032]
click at [78, 222] on span "Client Profile" at bounding box center [58, 224] width 56 height 11
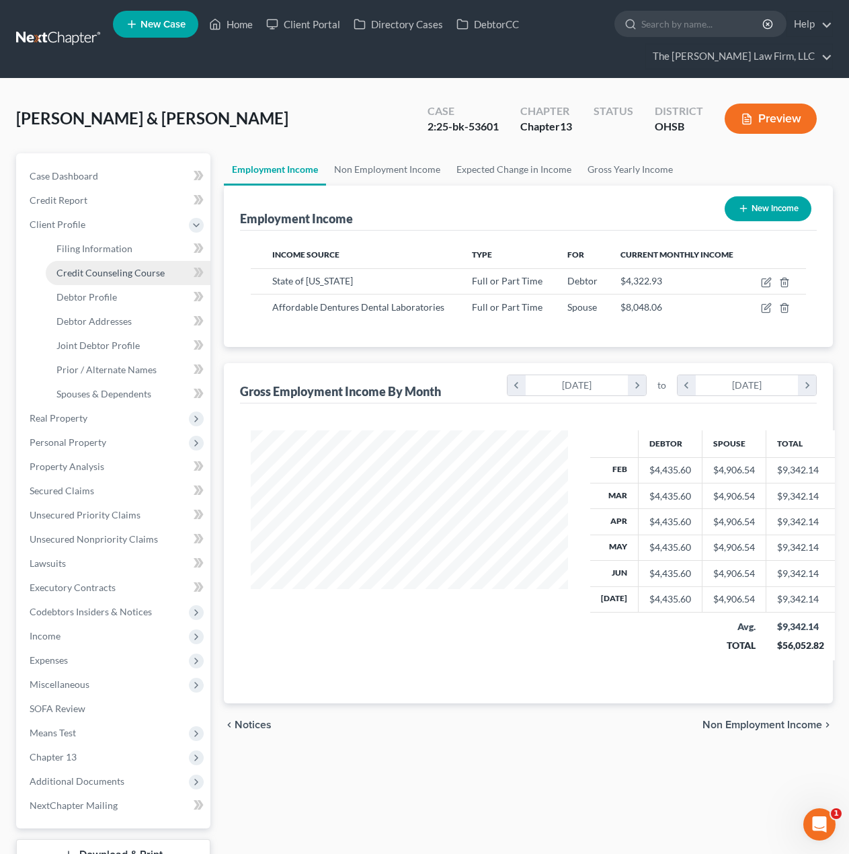
scroll to position [672136, 672037]
click at [102, 321] on span "Debtor Addresses" at bounding box center [93, 320] width 75 height 11
